Goal: Task Accomplishment & Management: Manage account settings

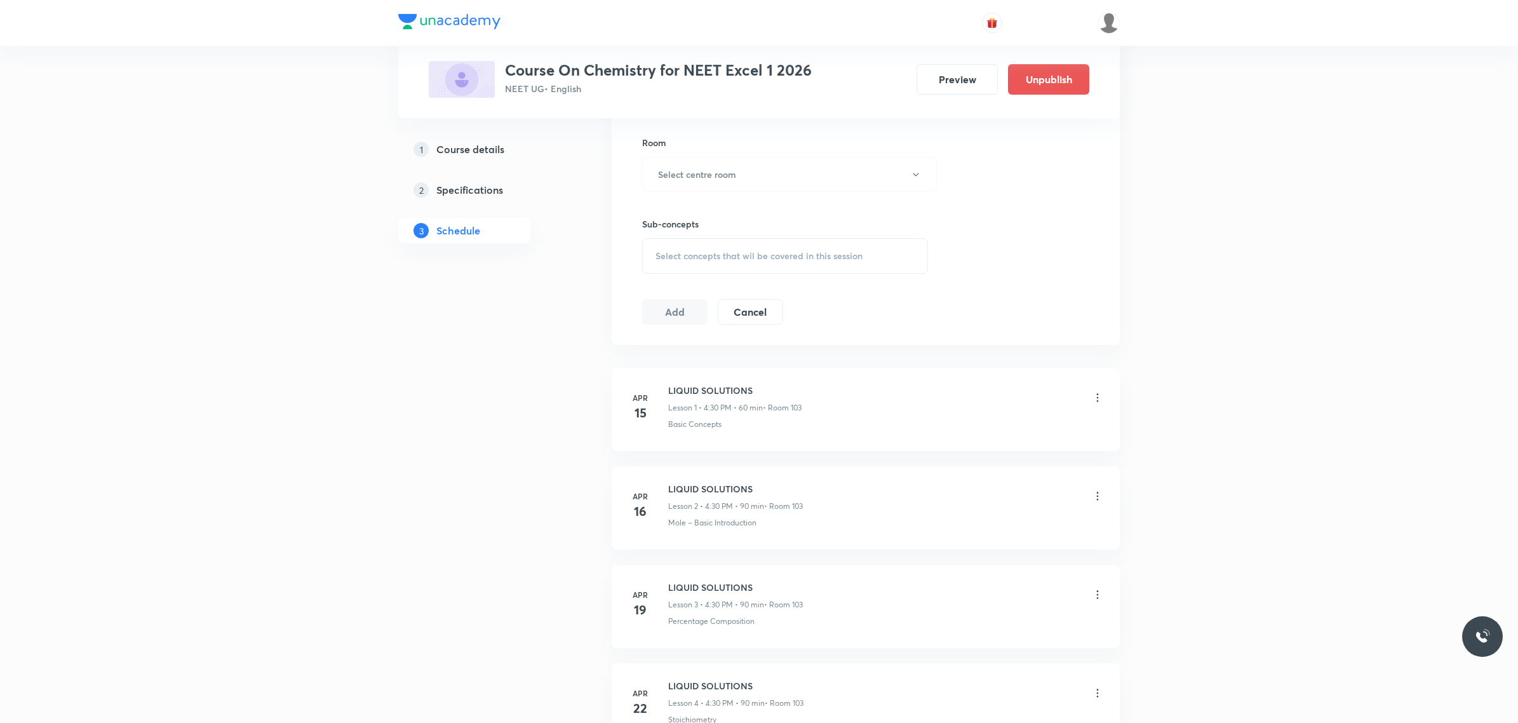
scroll to position [794, 0]
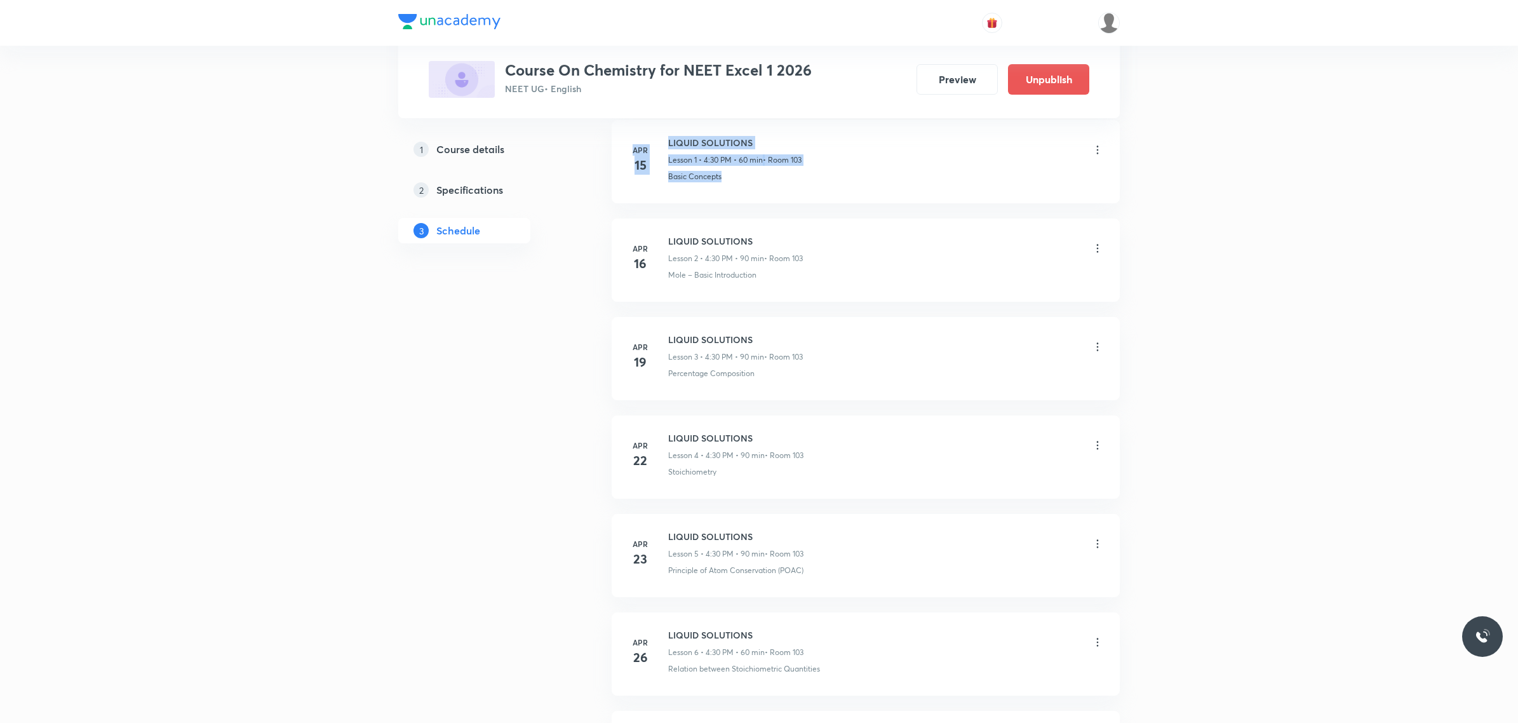
drag, startPoint x: 1516, startPoint y: 106, endPoint x: 1523, endPoint y: 87, distance: 20.5
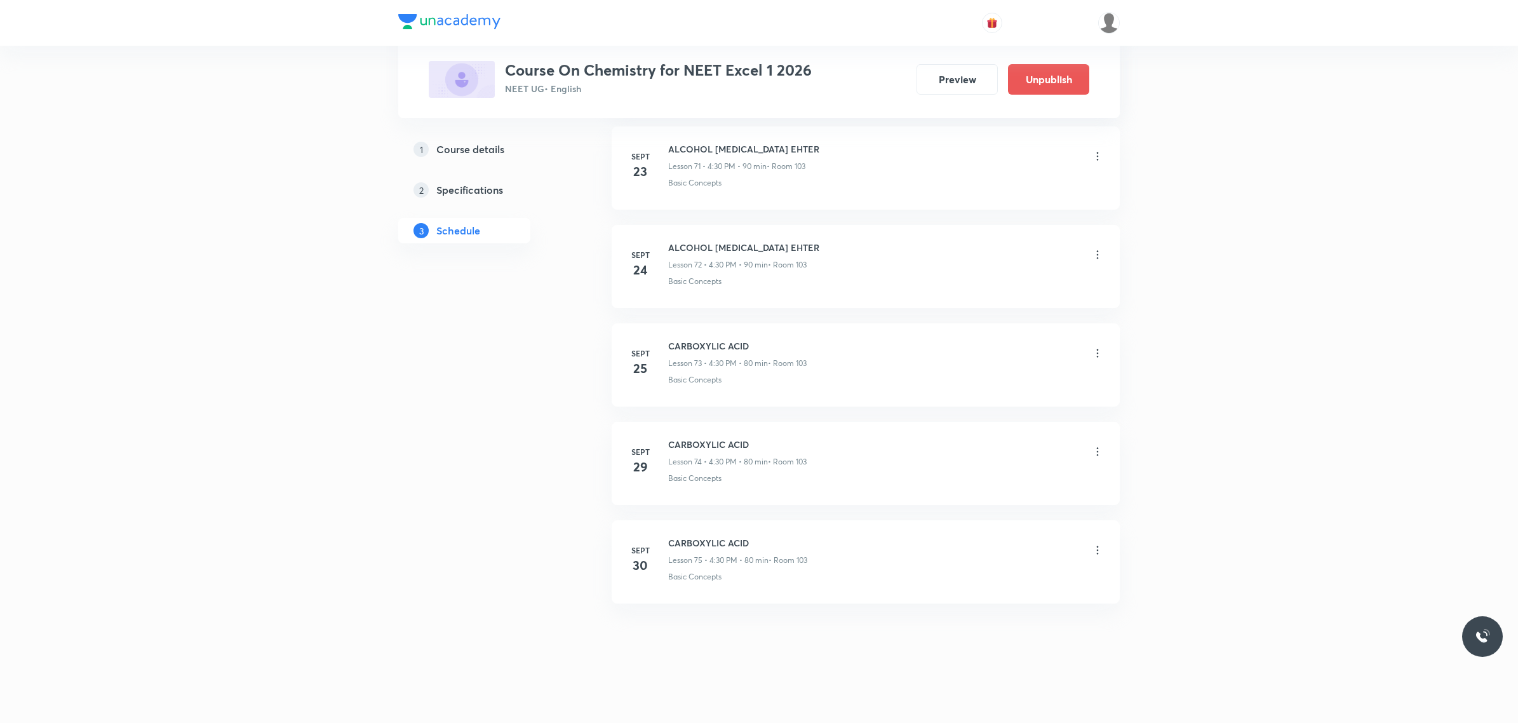
click at [1100, 544] on icon at bounding box center [1097, 550] width 13 height 13
click at [1033, 583] on li "Edit" at bounding box center [1030, 583] width 139 height 24
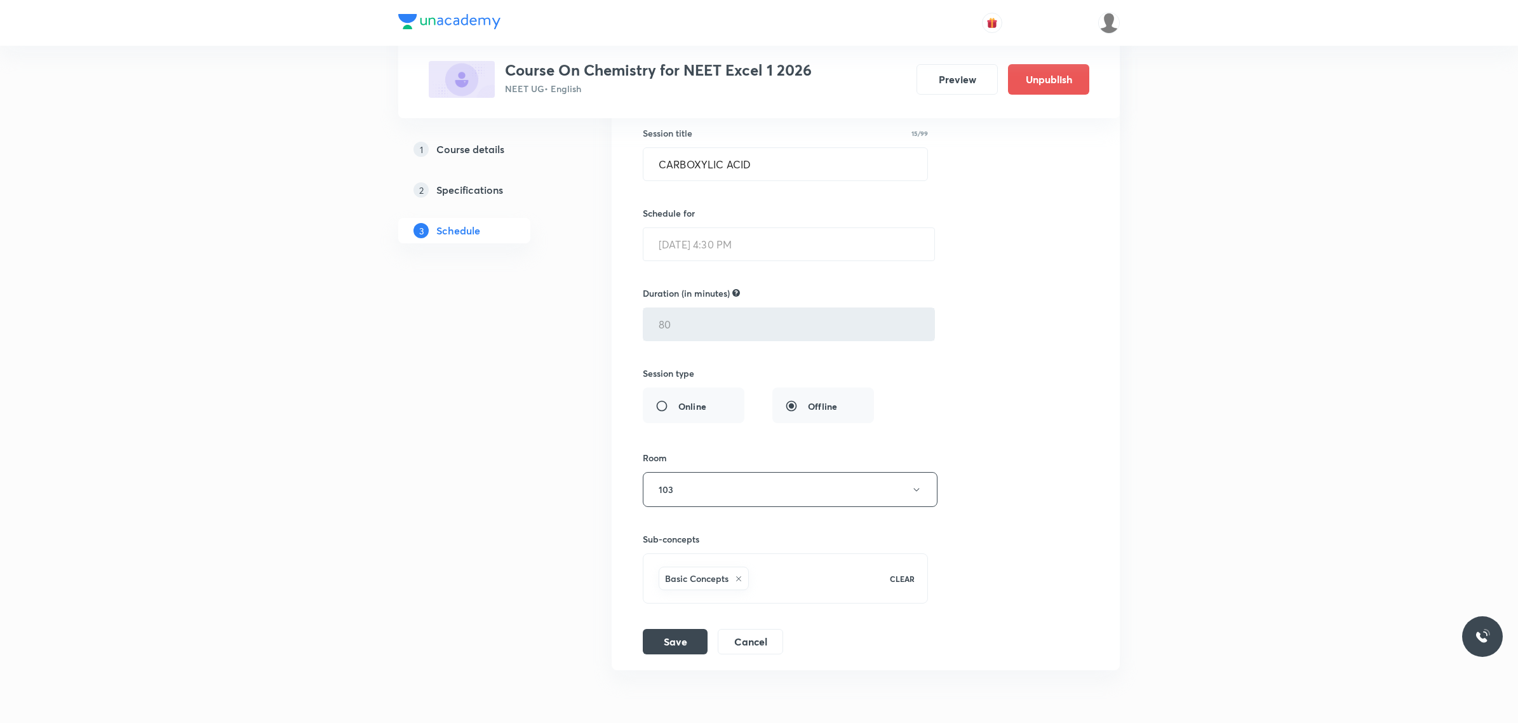
scroll to position [7369, 0]
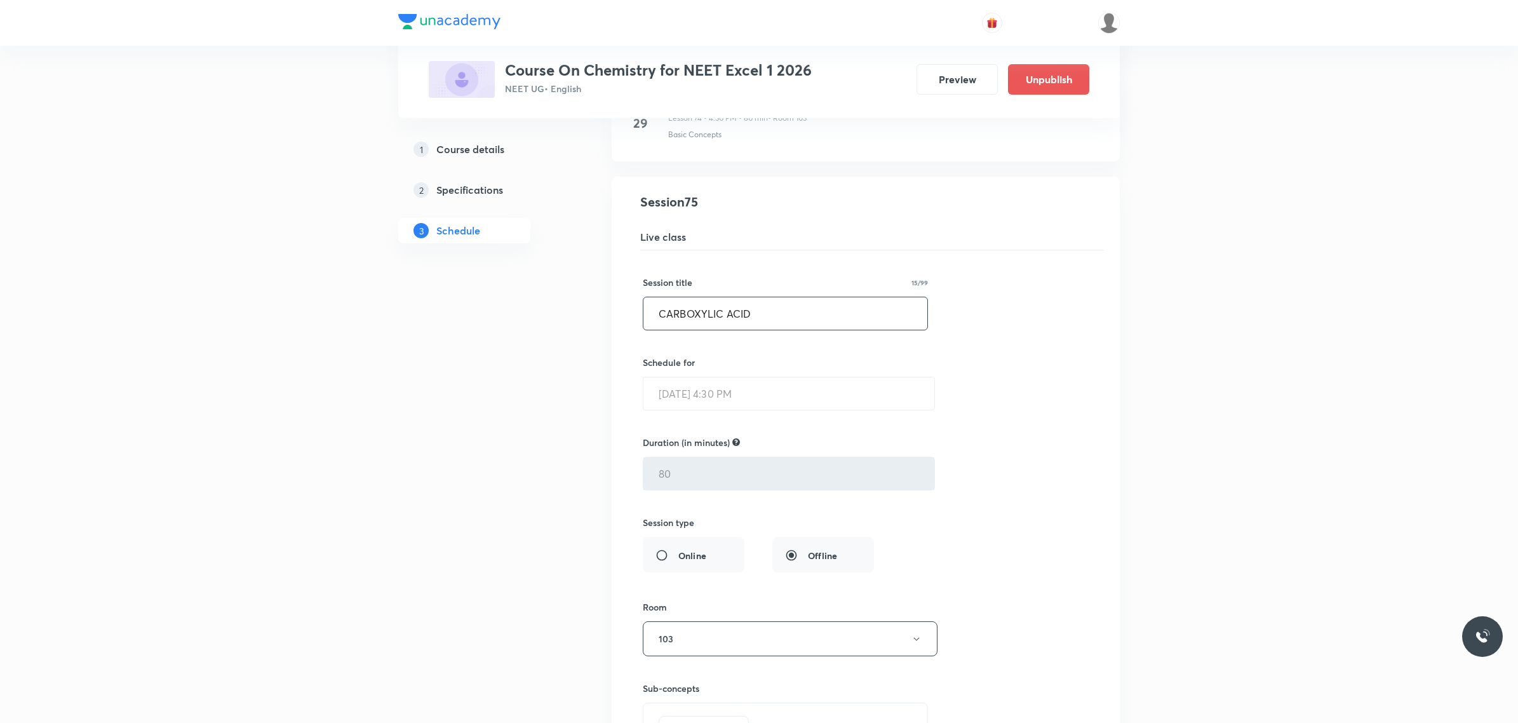
click at [798, 325] on input "CARBOXYLIC ACID" at bounding box center [786, 313] width 284 height 32
type input "C"
paste input "amine"
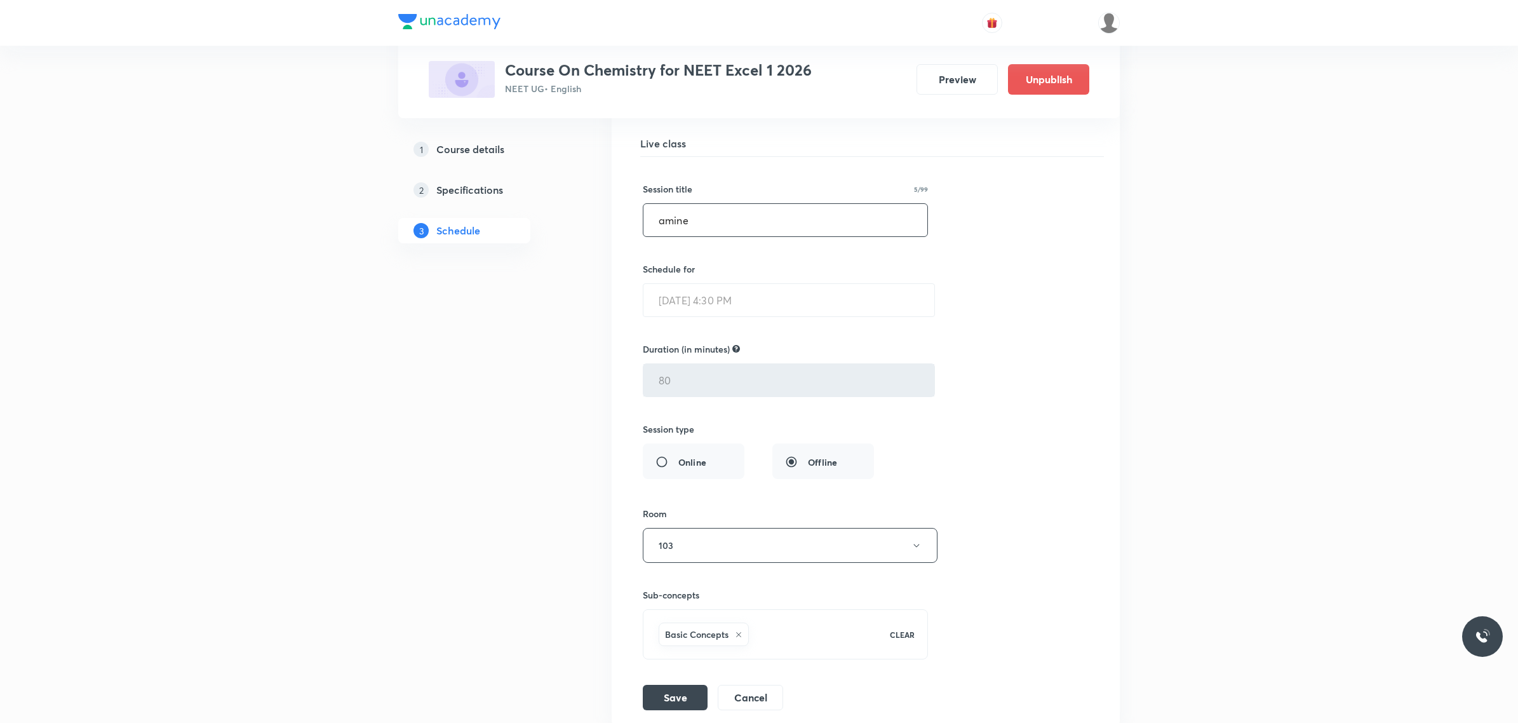
scroll to position [7607, 0]
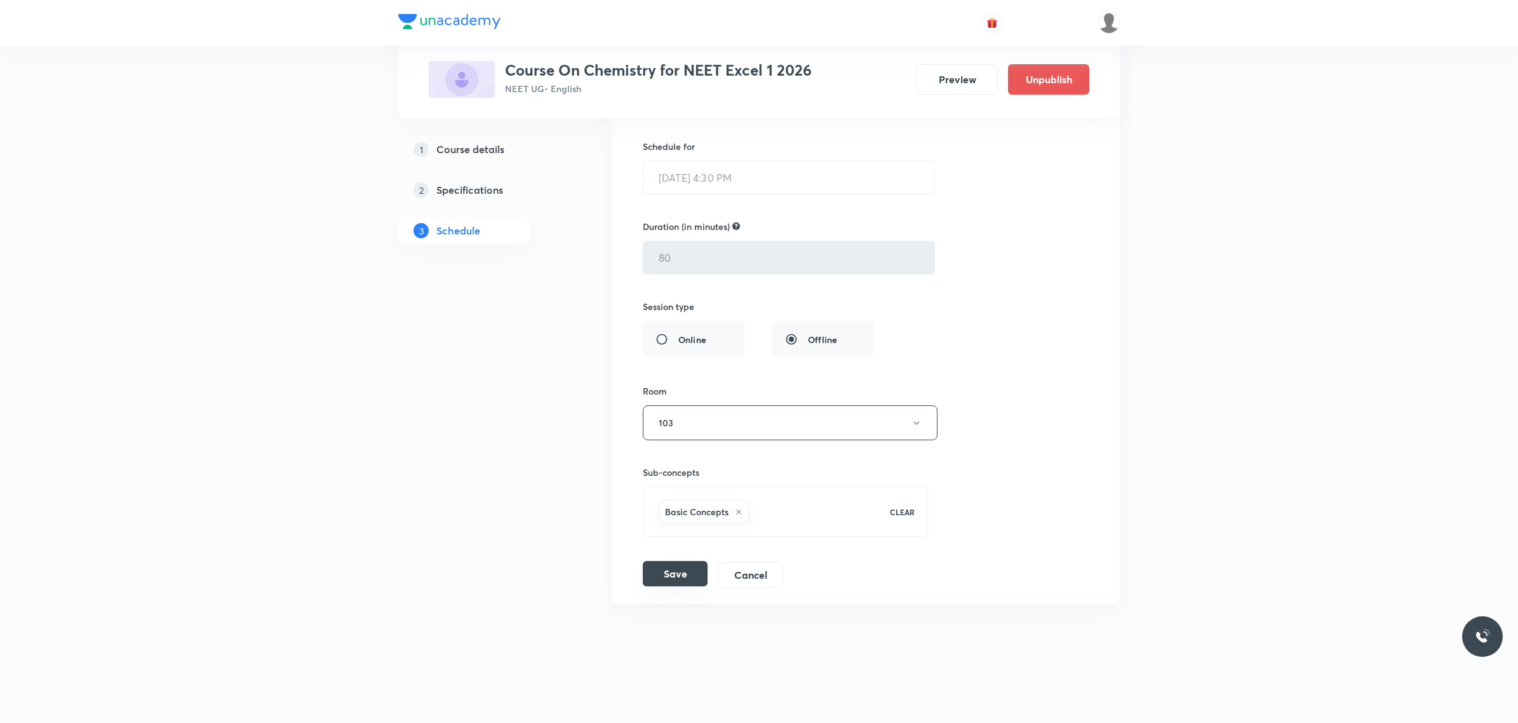
type input "amine"
click at [675, 572] on button "Save" at bounding box center [675, 573] width 65 height 25
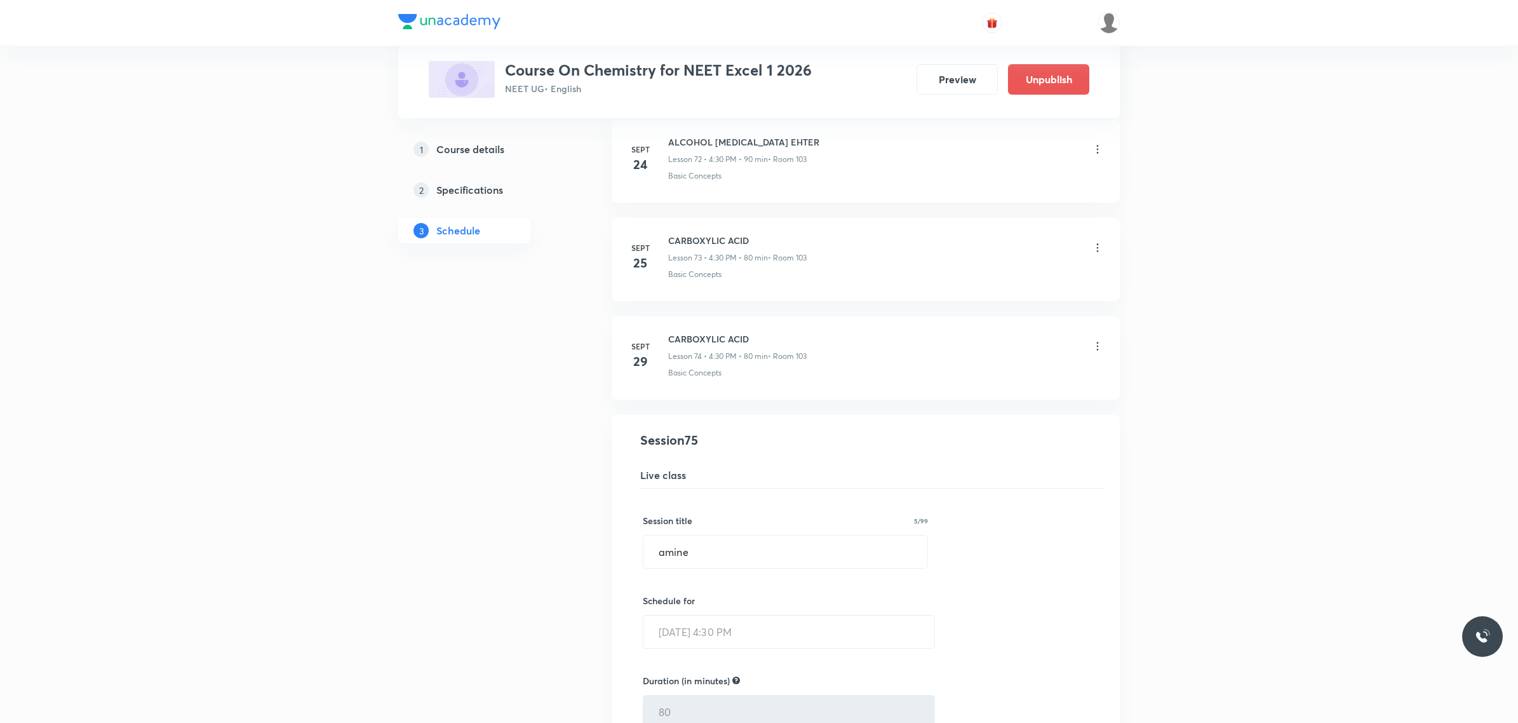
scroll to position [7116, 0]
